Goal: Find specific page/section: Find specific page/section

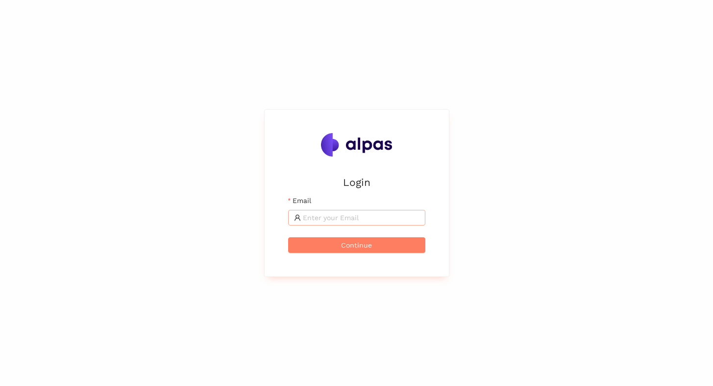
click at [377, 224] on span at bounding box center [356, 218] width 137 height 16
click at [375, 222] on input "Email" at bounding box center [361, 218] width 117 height 11
type input "[EMAIL_ADDRESS]"
click at [371, 246] on span "Continue" at bounding box center [356, 245] width 31 height 11
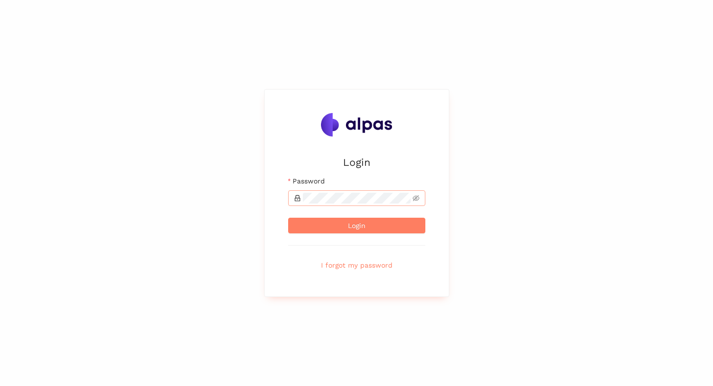
click at [350, 204] on span at bounding box center [356, 199] width 137 height 16
click at [288, 218] on button "Login" at bounding box center [356, 226] width 137 height 16
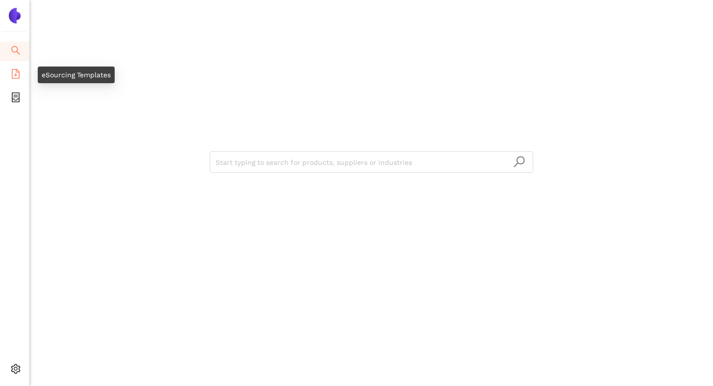
click at [17, 71] on icon "file-add" at bounding box center [16, 74] width 10 height 10
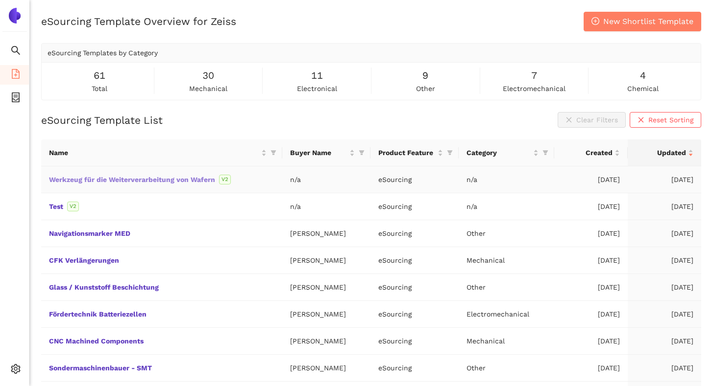
click at [0, 0] on link "Werkzeug für die Weiterverarbeitung von Wafern" at bounding box center [0, 0] width 0 height 0
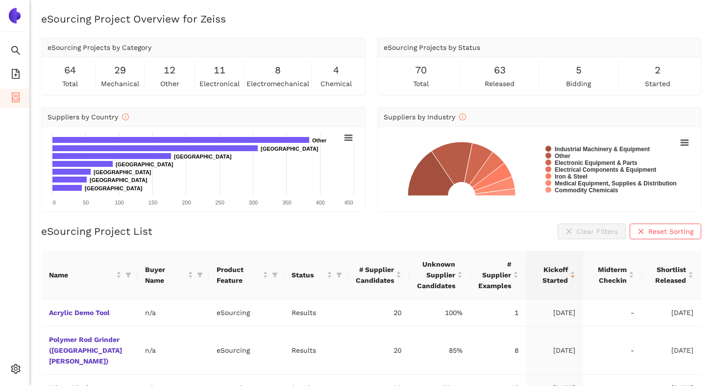
click at [16, 270] on ul "Search eSourcing Templates eSourcing Projects Settings" at bounding box center [14, 213] width 29 height 346
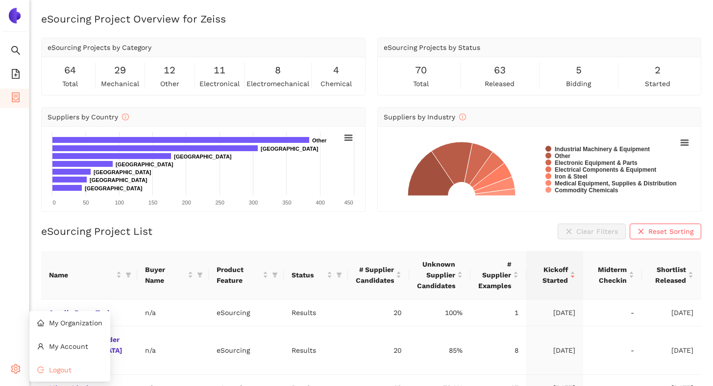
click at [39, 371] on icon "logout" at bounding box center [40, 370] width 7 height 7
